Goal: Information Seeking & Learning: Check status

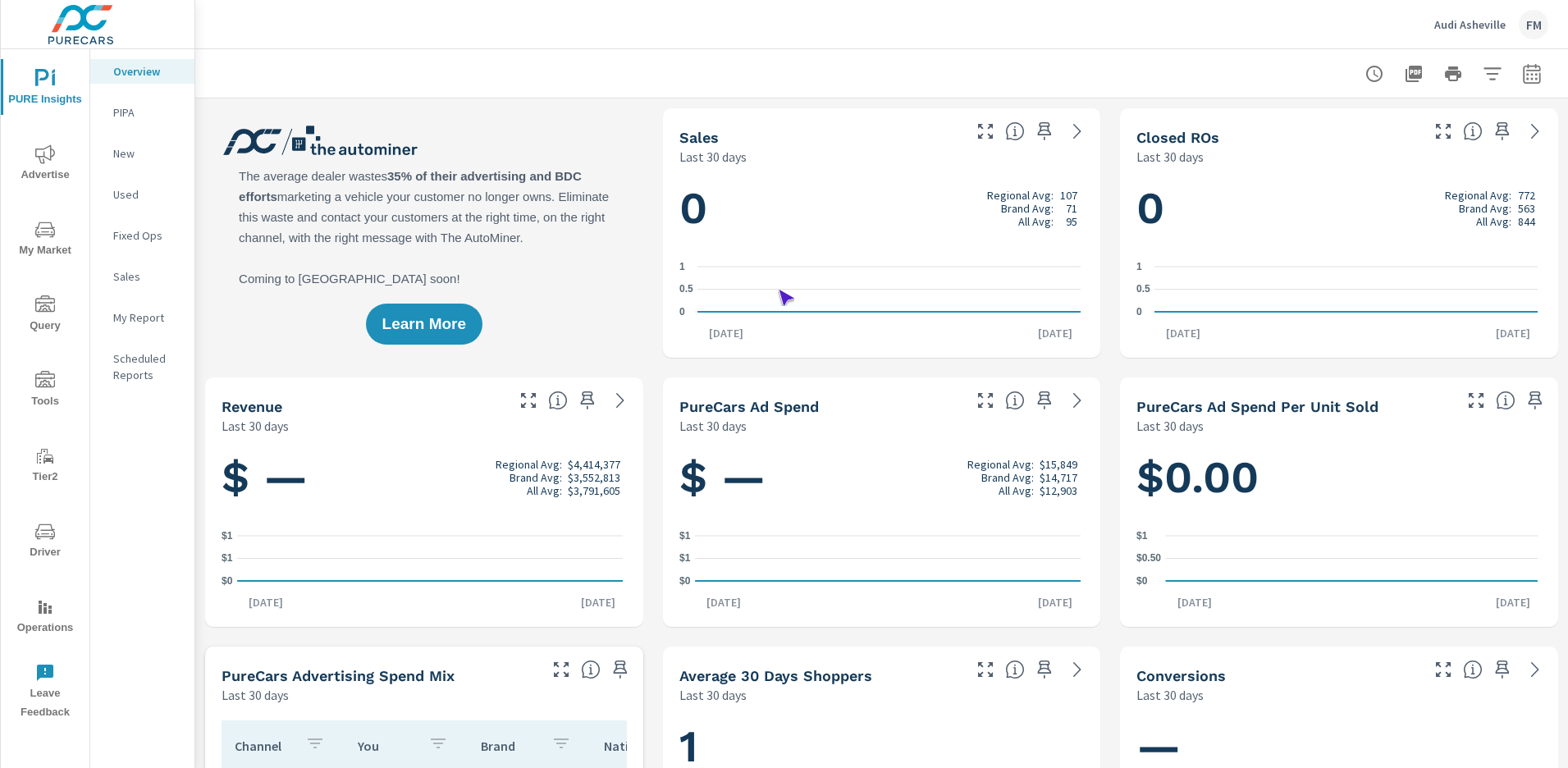
click at [46, 617] on span "Operations" at bounding box center [46, 617] width 79 height 40
